Goal: Book appointment/travel/reservation

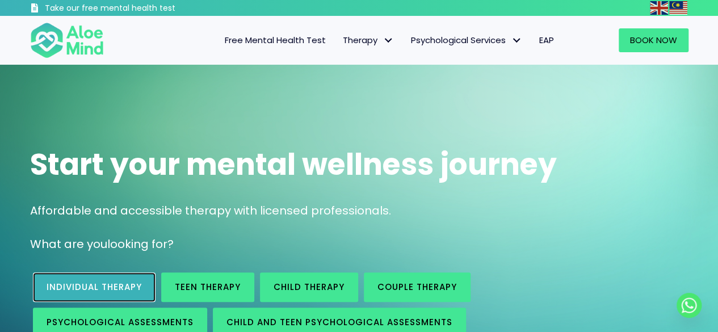
click at [104, 289] on span "Individual therapy" at bounding box center [94, 287] width 95 height 12
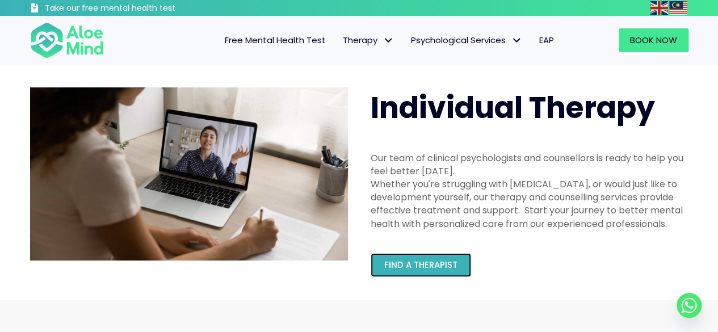
click at [447, 267] on span "Find a therapist" at bounding box center [420, 265] width 73 height 12
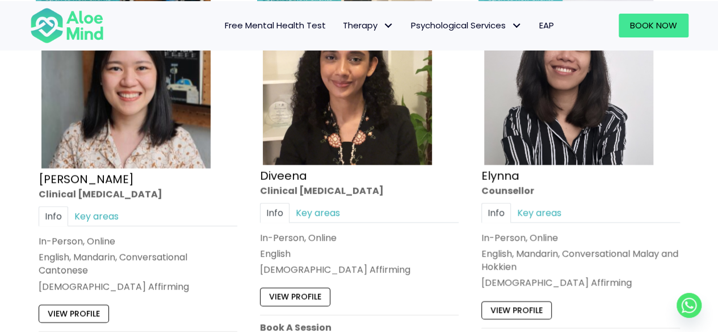
scroll to position [1512, 0]
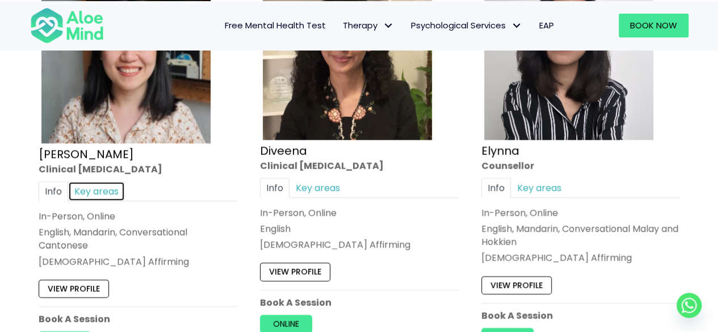
click at [104, 187] on link "Key areas" at bounding box center [96, 191] width 57 height 20
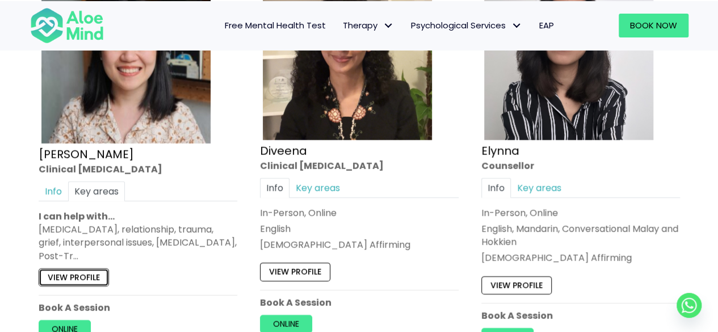
click at [77, 275] on link "View profile" at bounding box center [74, 277] width 70 height 18
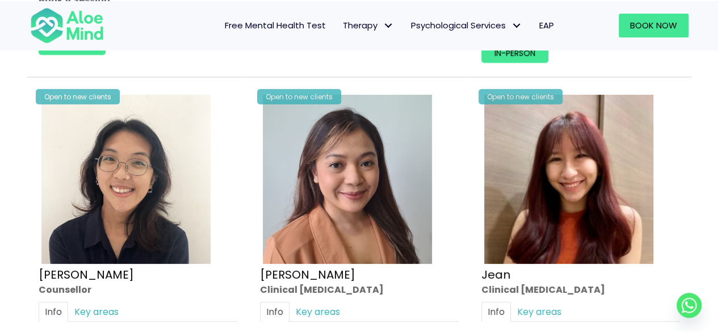
scroll to position [1891, 0]
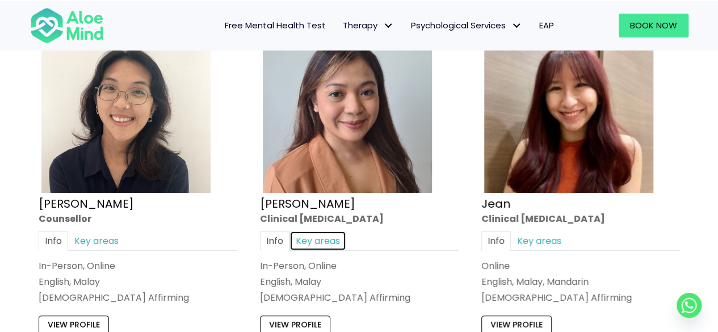
click at [335, 234] on link "Key areas" at bounding box center [317, 241] width 57 height 20
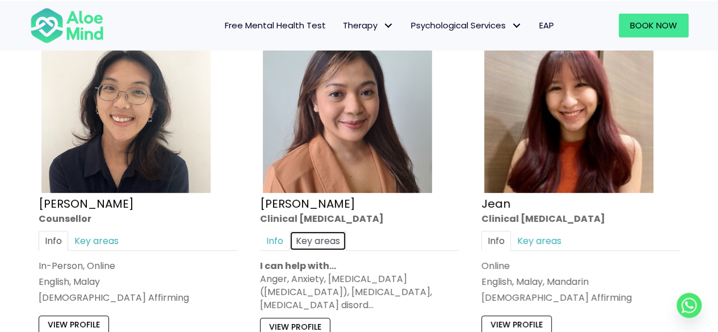
scroll to position [1985, 0]
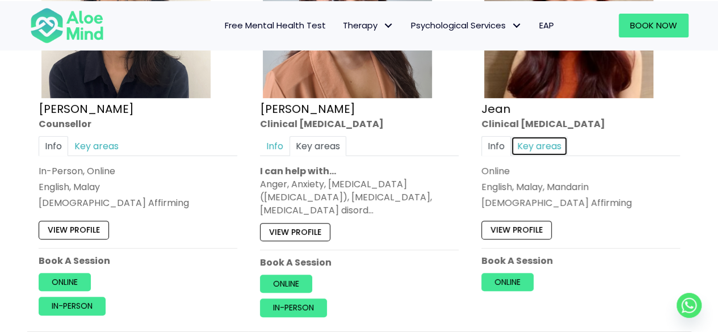
click at [538, 142] on link "Key areas" at bounding box center [539, 146] width 57 height 20
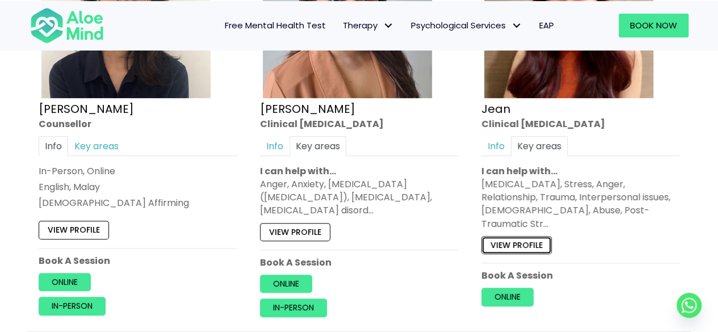
click at [533, 236] on link "View profile" at bounding box center [516, 245] width 70 height 18
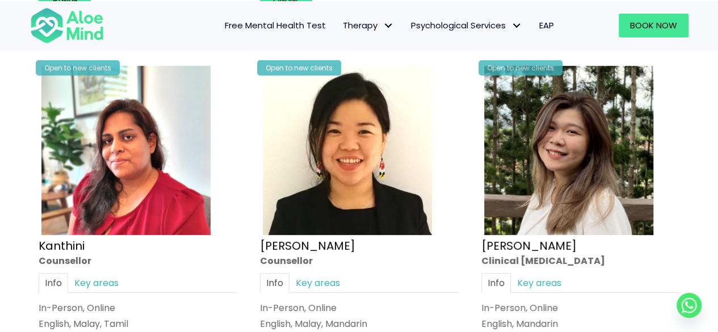
scroll to position [2363, 0]
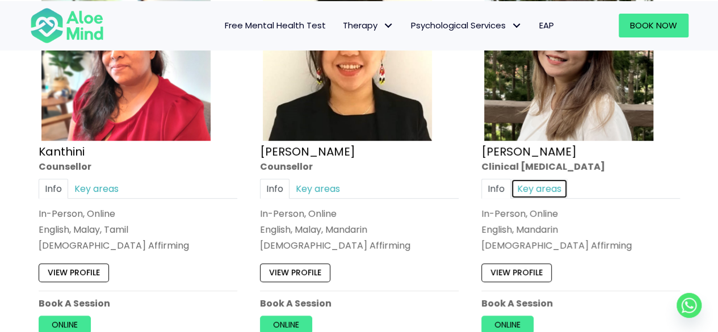
click at [549, 180] on link "Key areas" at bounding box center [539, 189] width 57 height 20
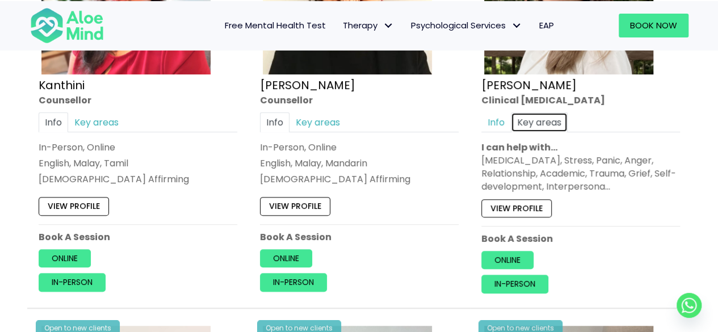
scroll to position [2458, 0]
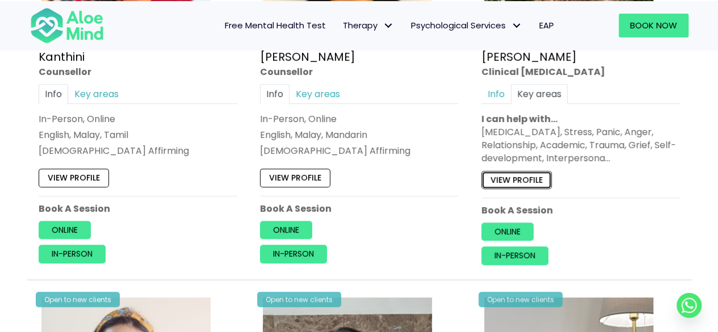
click at [518, 171] on link "View profile" at bounding box center [516, 180] width 70 height 18
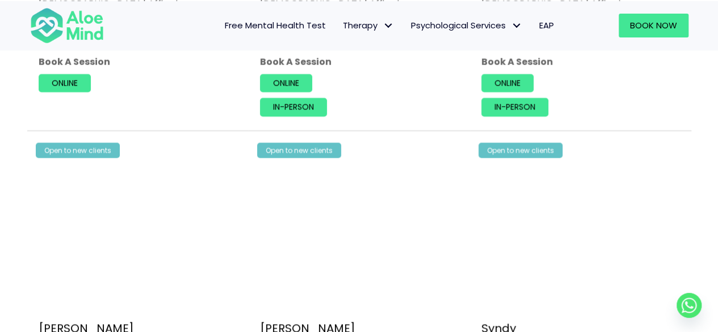
scroll to position [3120, 0]
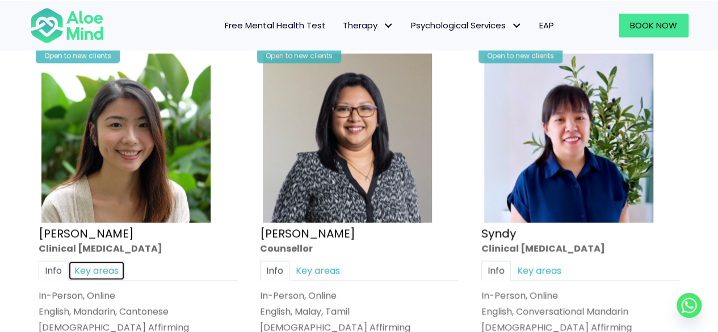
click at [91, 264] on link "Key areas" at bounding box center [96, 270] width 57 height 20
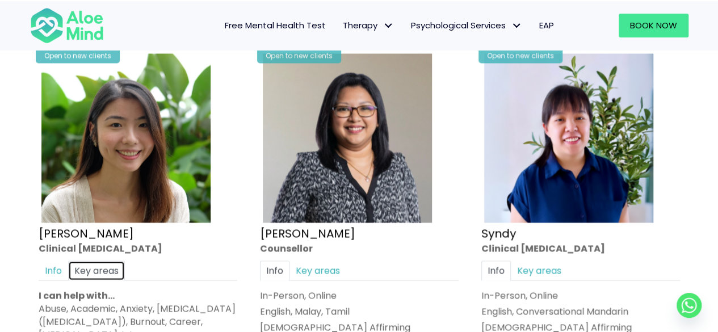
scroll to position [3214, 0]
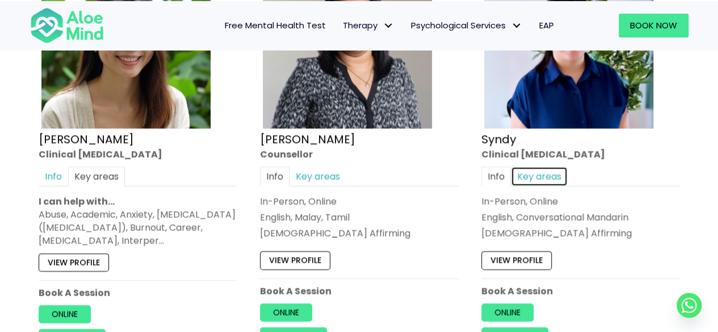
click at [538, 167] on link "Key areas" at bounding box center [539, 176] width 57 height 20
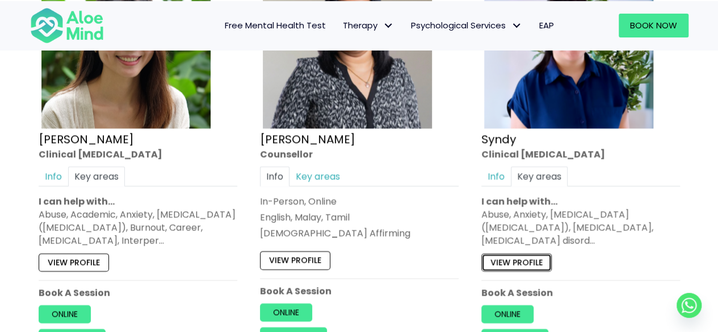
click at [528, 253] on link "View profile" at bounding box center [516, 262] width 70 height 18
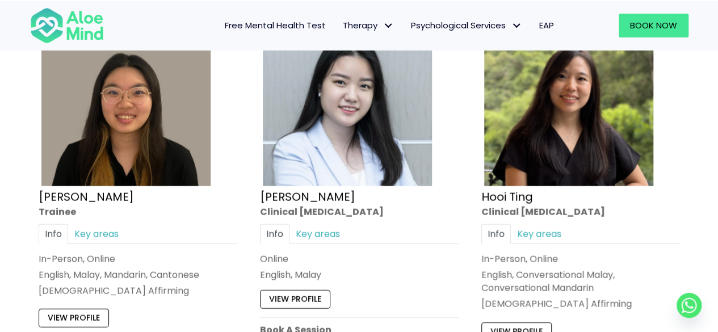
scroll to position [3593, 0]
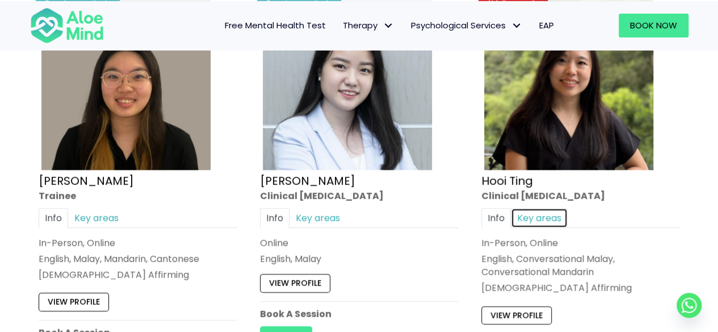
click at [536, 208] on link "Key areas" at bounding box center [539, 218] width 57 height 20
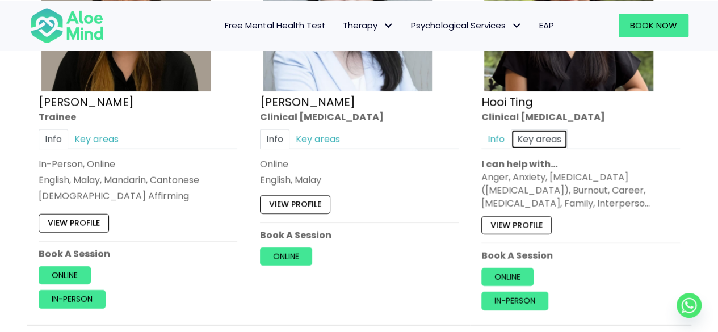
scroll to position [3687, 0]
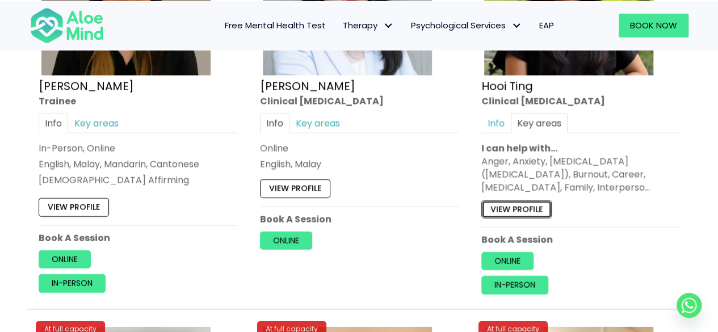
click at [513, 200] on link "View profile" at bounding box center [516, 209] width 70 height 18
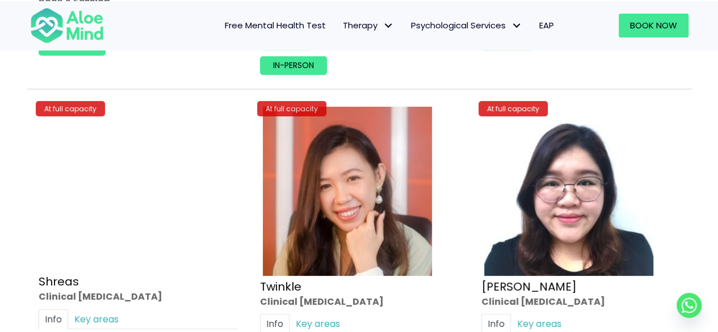
scroll to position [4349, 0]
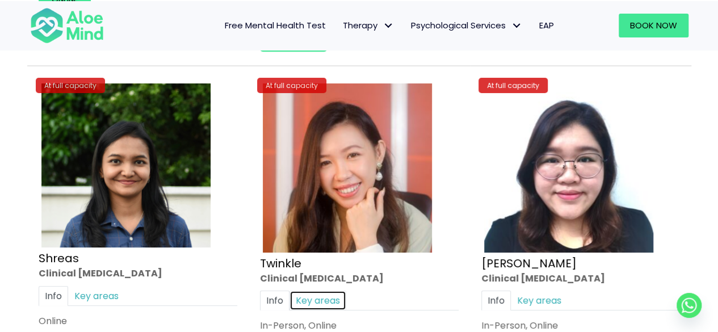
click at [322, 290] on link "Key areas" at bounding box center [317, 300] width 57 height 20
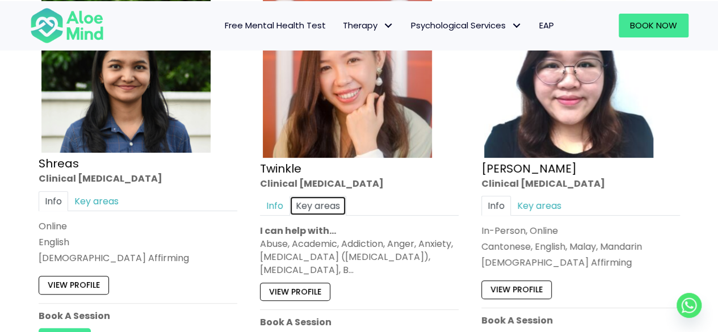
scroll to position [4538, 0]
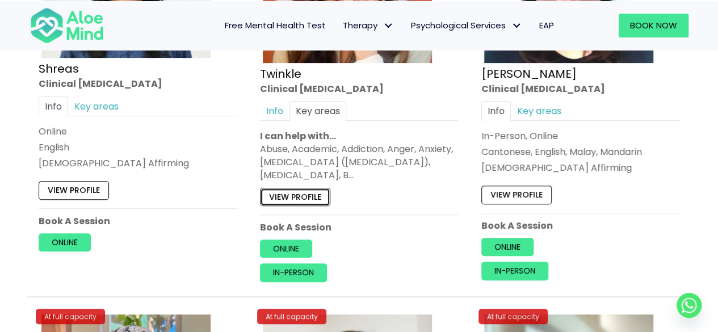
click at [306, 188] on link "View profile" at bounding box center [295, 197] width 70 height 18
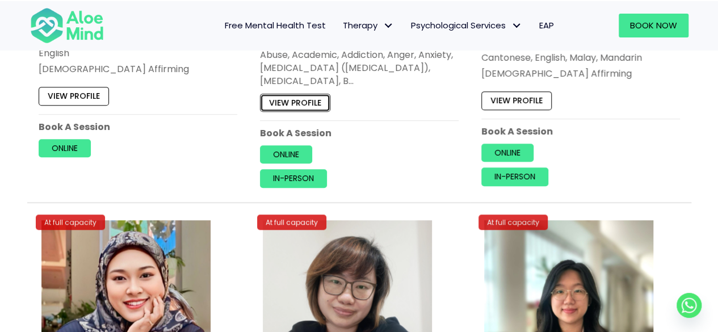
scroll to position [4443, 0]
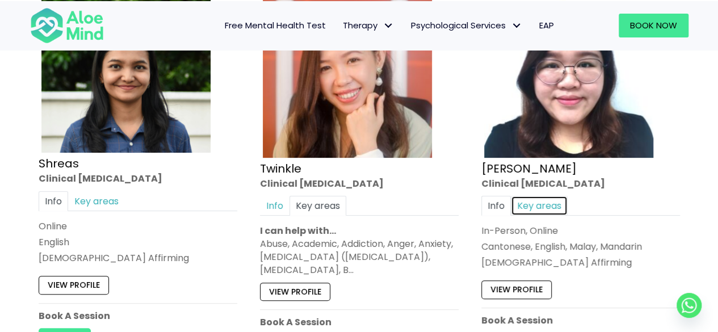
click at [547, 196] on link "Key areas" at bounding box center [539, 206] width 57 height 20
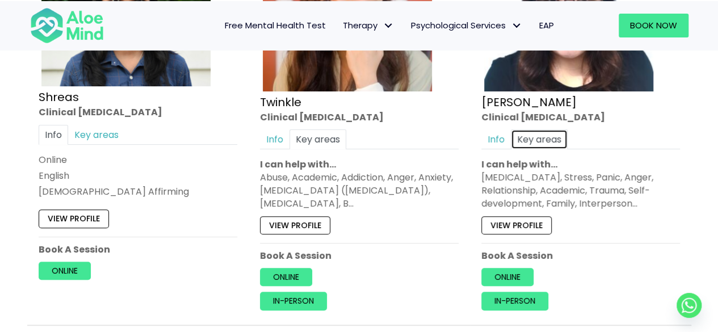
scroll to position [4538, 0]
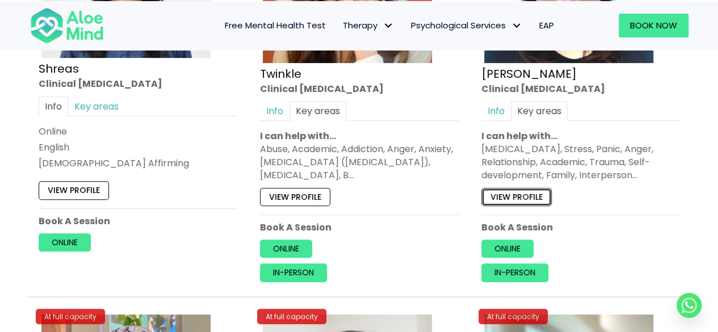
click at [523, 188] on link "View profile" at bounding box center [516, 197] width 70 height 18
click at [498, 101] on link "Info" at bounding box center [495, 111] width 29 height 20
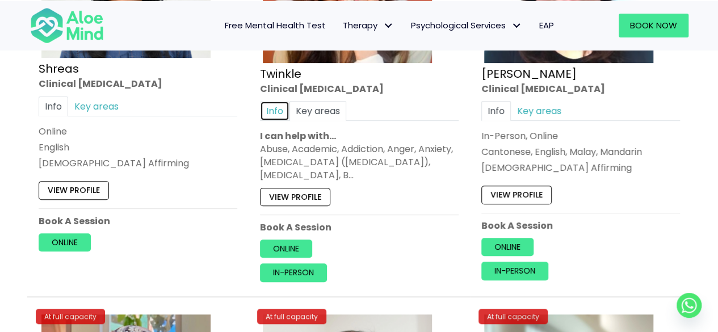
click at [276, 101] on link "Info" at bounding box center [274, 111] width 29 height 20
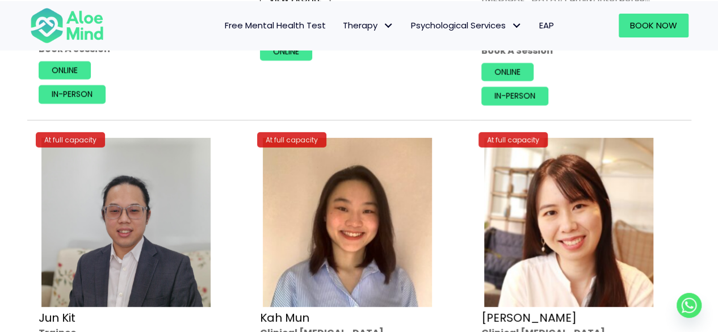
scroll to position [3971, 0]
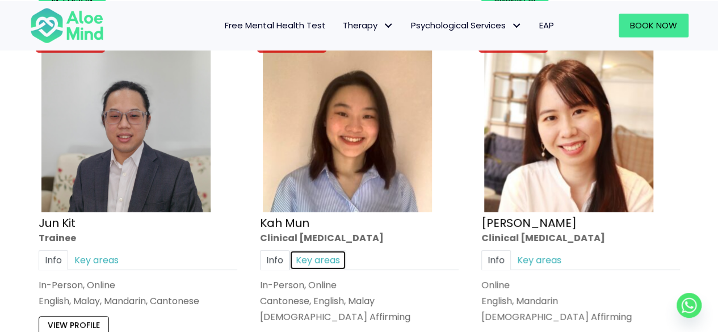
click at [326, 250] on link "Key areas" at bounding box center [317, 260] width 57 height 20
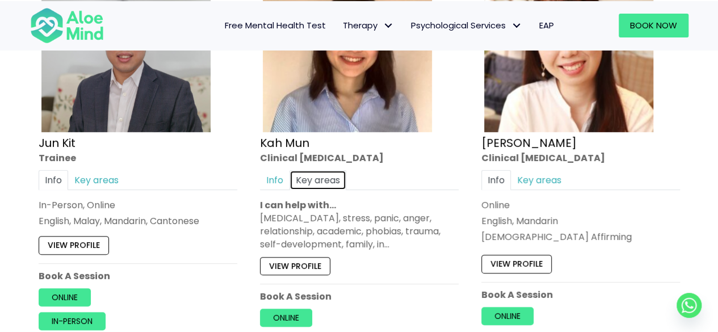
scroll to position [4065, 0]
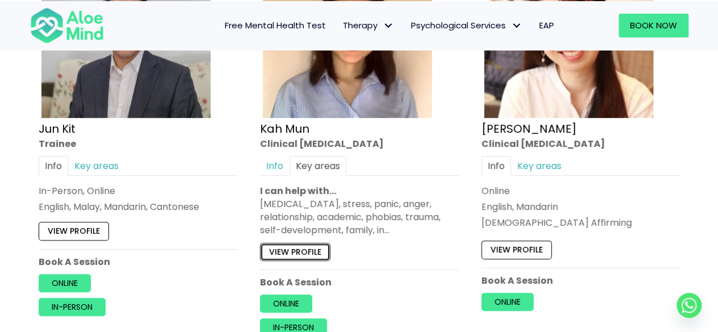
click at [310, 242] on link "View profile" at bounding box center [295, 251] width 70 height 18
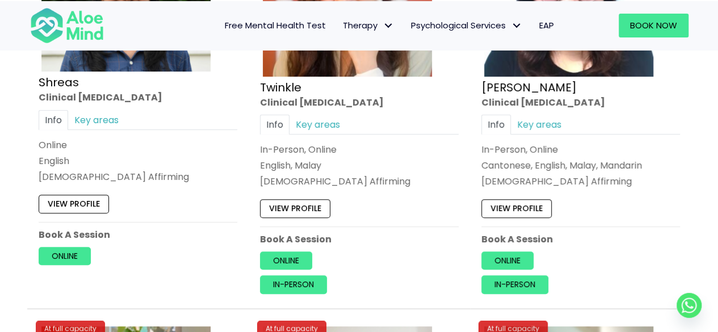
scroll to position [4538, 0]
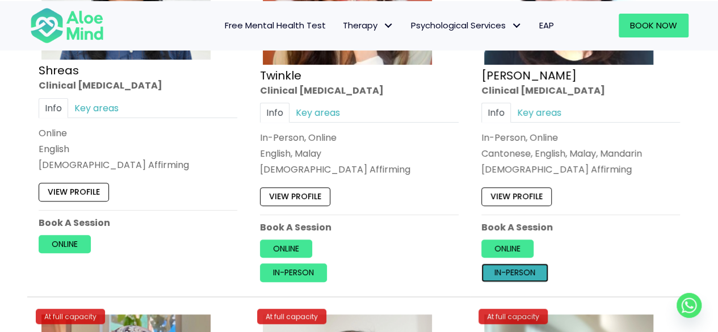
click at [512, 264] on link "In-person" at bounding box center [514, 273] width 67 height 18
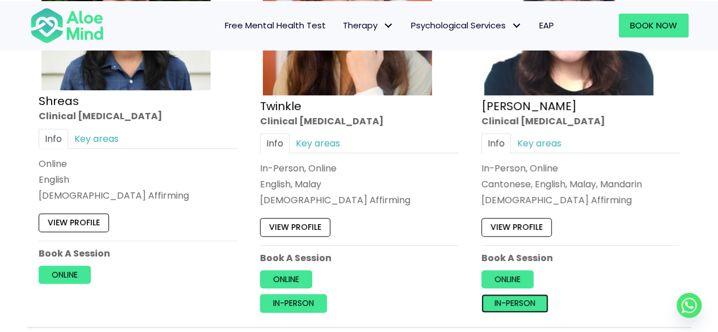
scroll to position [4443, 0]
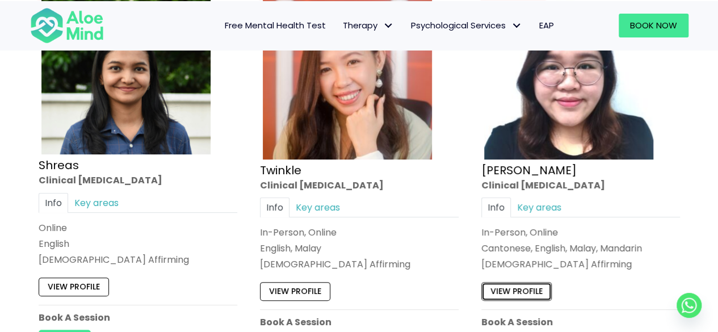
click at [513, 283] on link "View profile" at bounding box center [516, 292] width 70 height 18
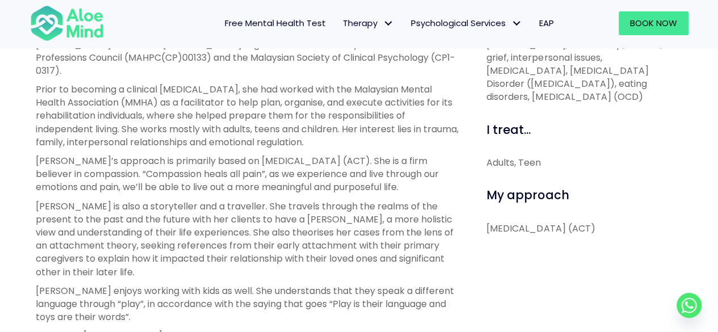
scroll to position [473, 0]
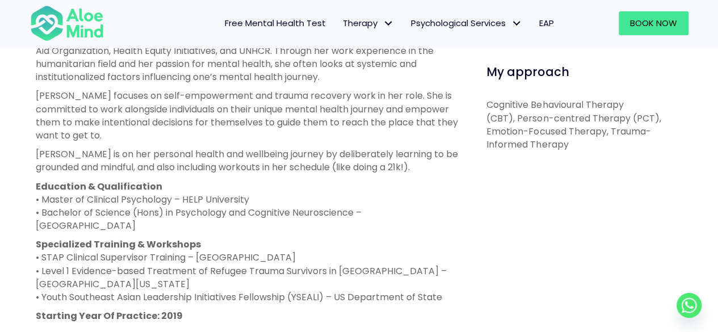
scroll to position [661, 0]
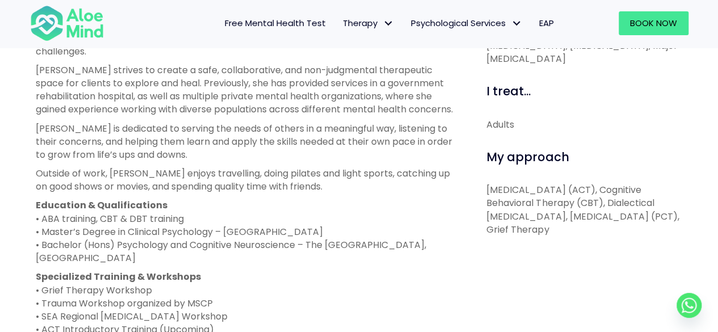
scroll to position [473, 0]
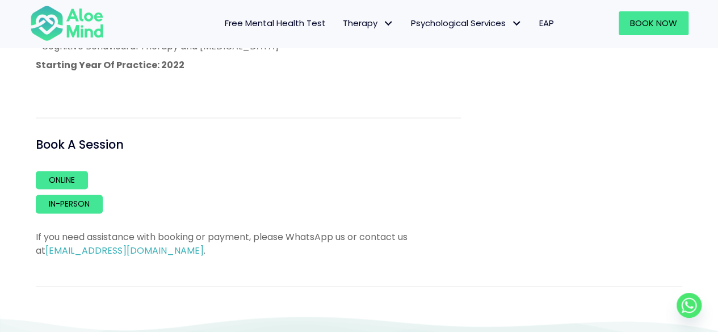
scroll to position [851, 0]
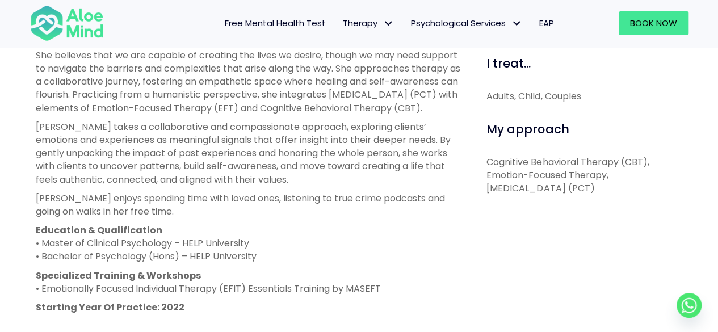
scroll to position [567, 0]
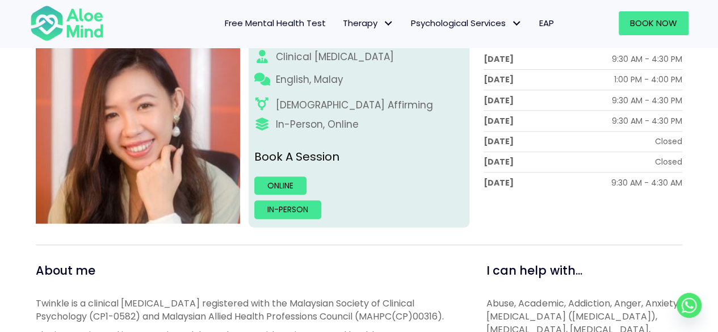
scroll to position [94, 0]
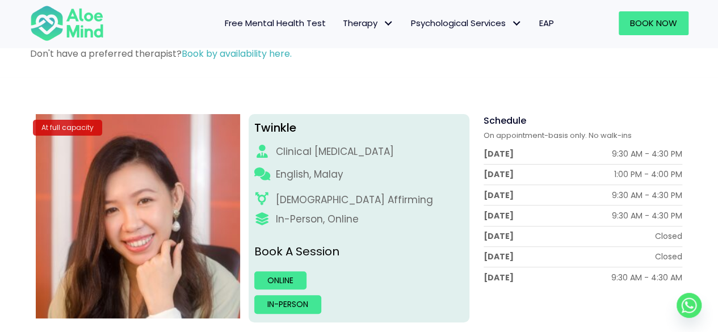
click at [71, 123] on div "At full capacity" at bounding box center [67, 127] width 69 height 15
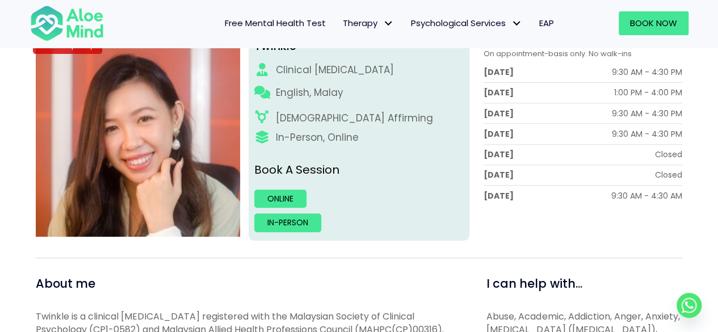
scroll to position [189, 0]
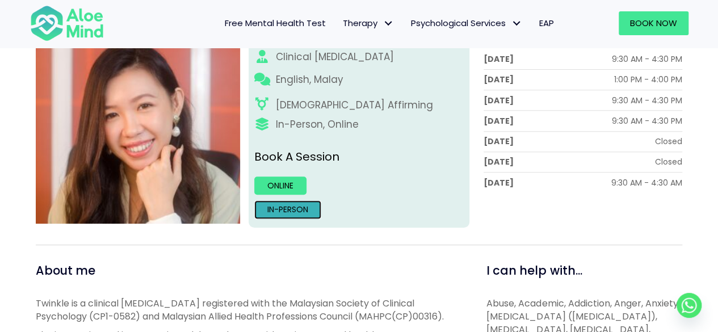
click at [292, 208] on link "In-person" at bounding box center [287, 209] width 67 height 18
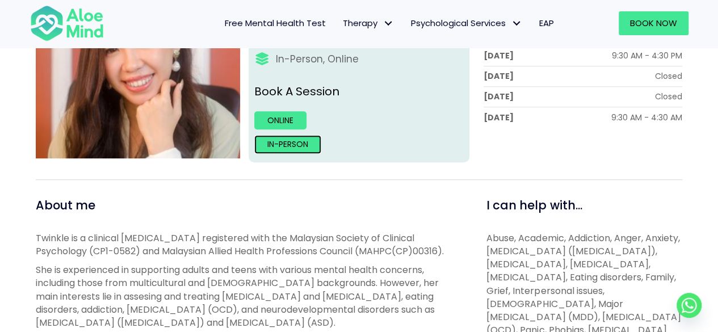
scroll to position [284, 0]
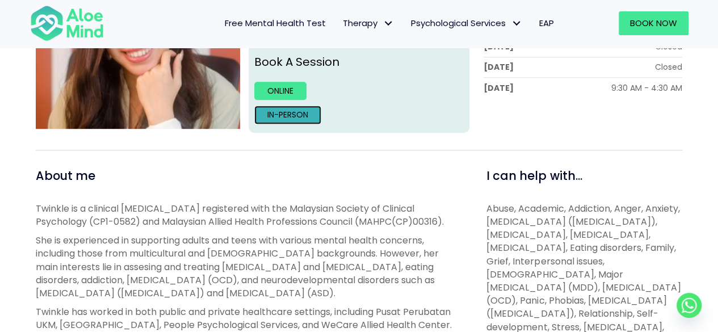
click at [302, 111] on link "In-person" at bounding box center [287, 115] width 67 height 18
click at [293, 113] on link "In-person" at bounding box center [287, 115] width 67 height 18
click at [280, 109] on link "In-person" at bounding box center [287, 115] width 67 height 18
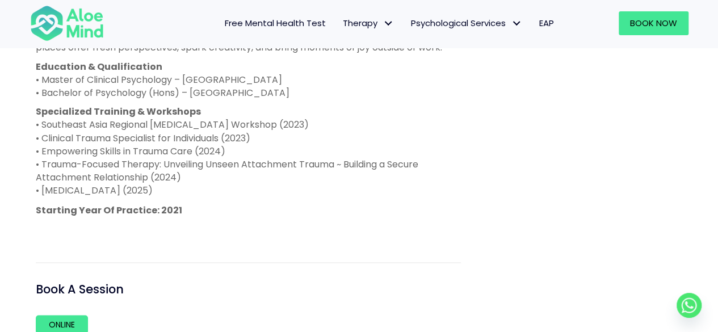
scroll to position [945, 0]
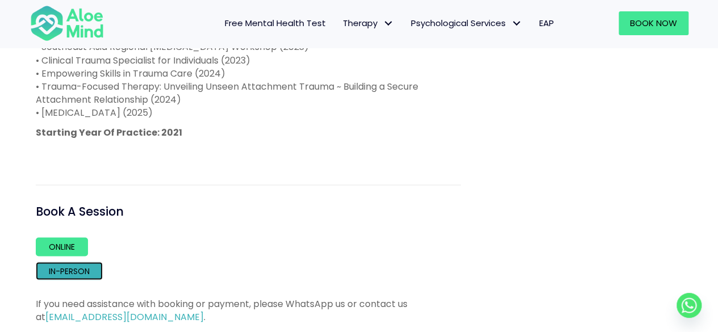
click at [71, 280] on link "In-person" at bounding box center [69, 271] width 67 height 18
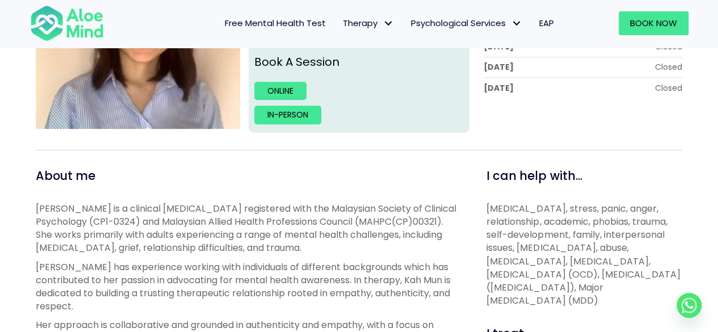
scroll to position [378, 0]
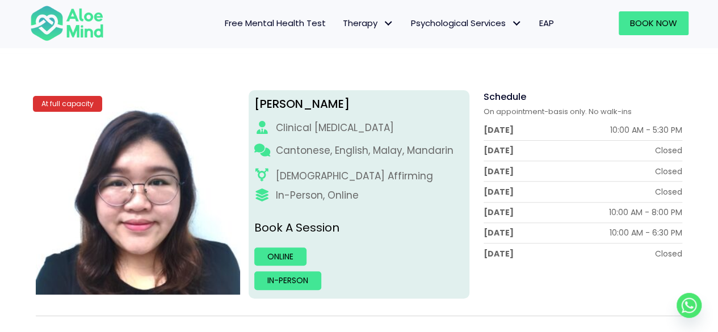
scroll to position [94, 0]
